Goal: Check status: Check status

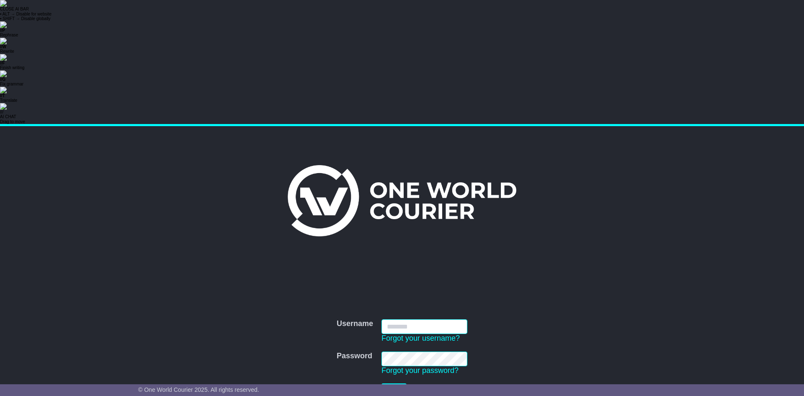
click at [440, 319] on input "Username" at bounding box center [424, 326] width 86 height 15
type input "**********"
click at [395, 383] on button "Login" at bounding box center [393, 390] width 25 height 15
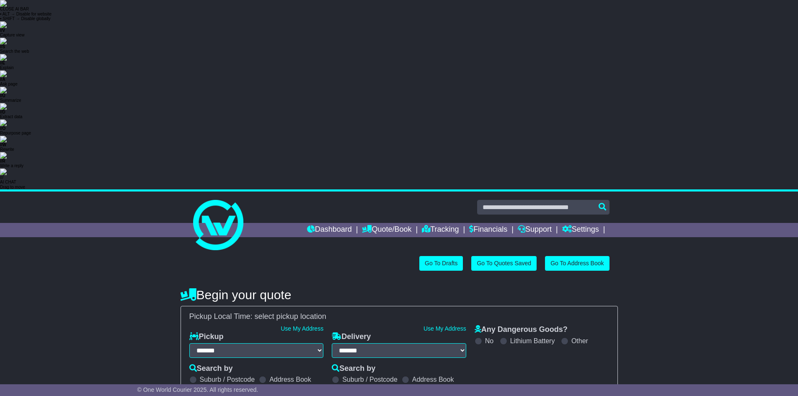
select select "**"
click at [312, 223] on link "Dashboard" at bounding box center [329, 230] width 45 height 14
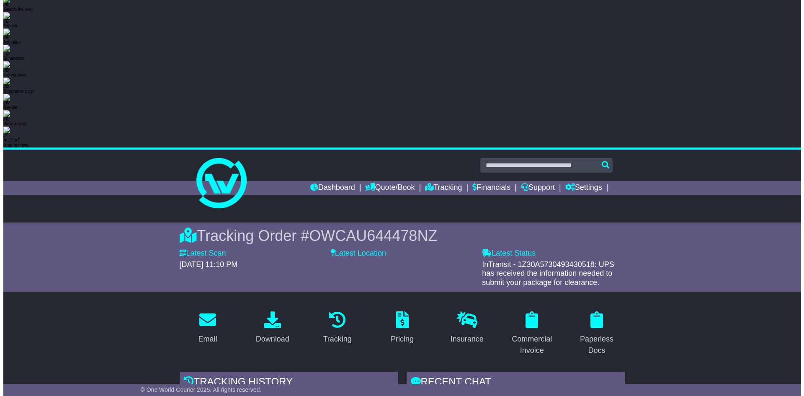
scroll to position [84, 0]
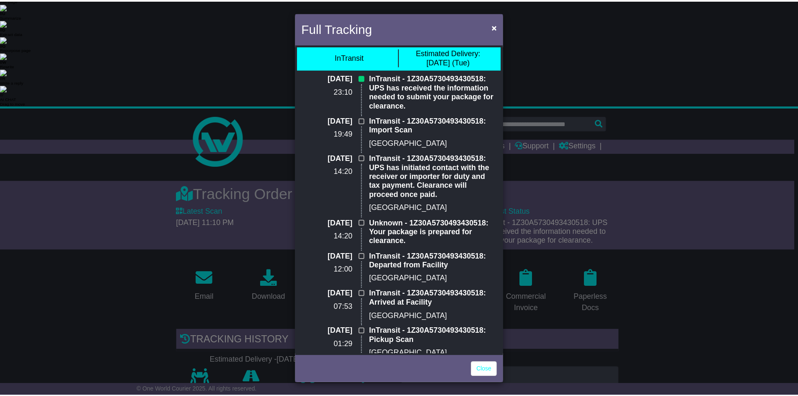
scroll to position [0, 0]
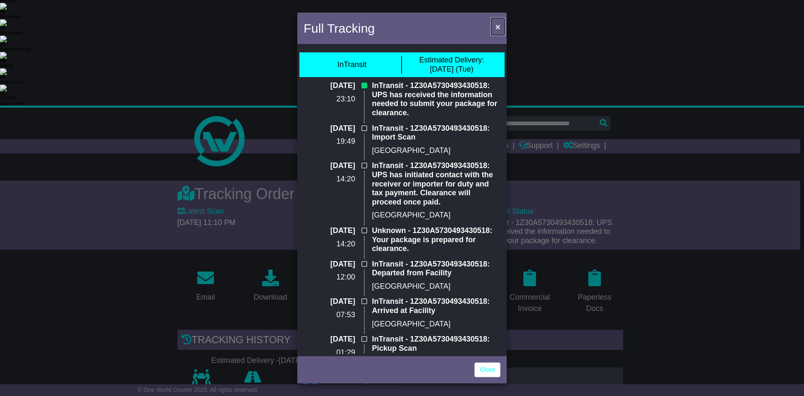
click at [498, 27] on span "×" at bounding box center [497, 27] width 5 height 10
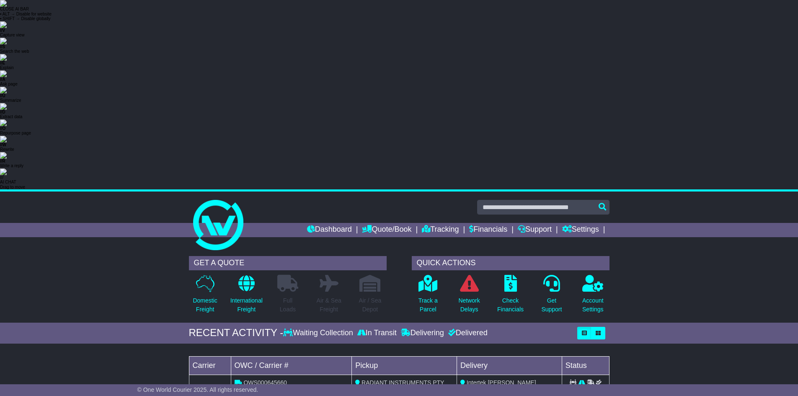
click at [592, 389] on link "View Order" at bounding box center [585, 396] width 40 height 15
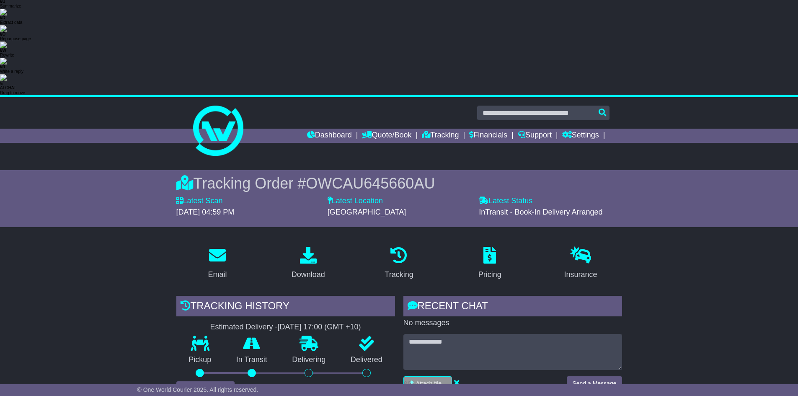
scroll to position [84, 0]
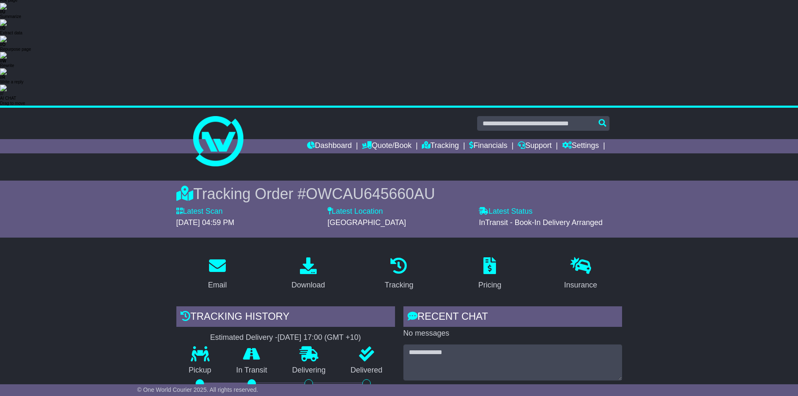
click at [198, 392] on button "View Full Tracking" at bounding box center [205, 399] width 58 height 15
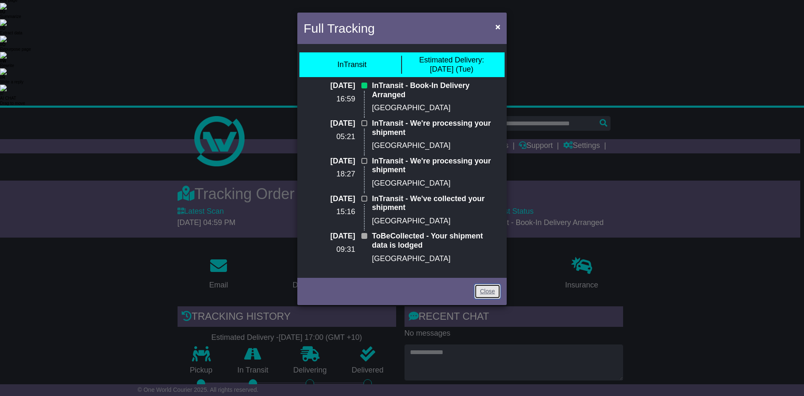
click at [481, 284] on link "Close" at bounding box center [487, 291] width 26 height 15
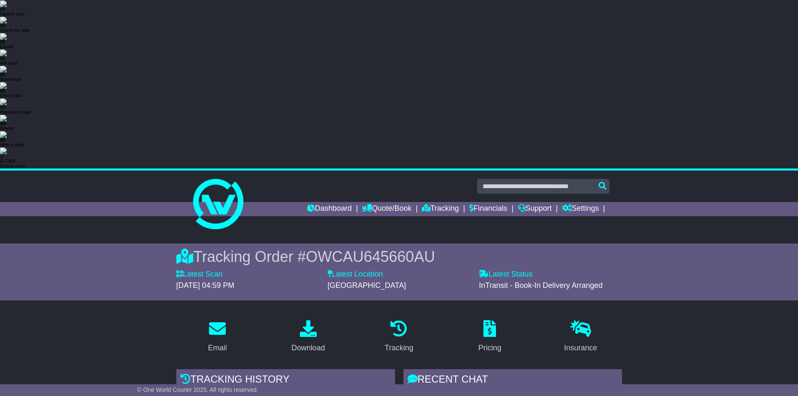
scroll to position [0, 0]
